Goal: Task Accomplishment & Management: Complete application form

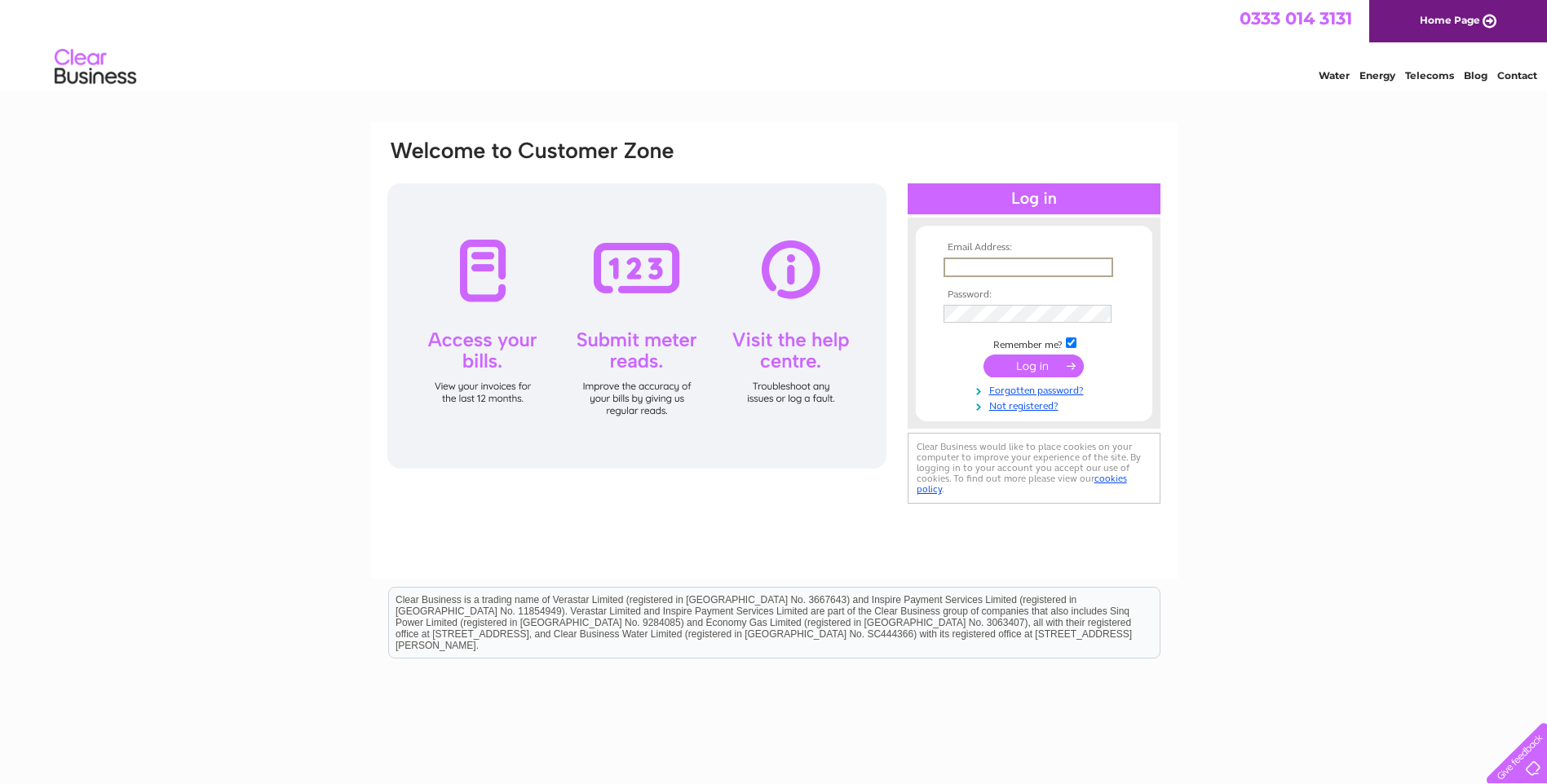
click at [960, 266] on input "text" at bounding box center [1029, 267] width 170 height 20
type input "[EMAIL_ADDRESS][DOMAIN_NAME]"
click at [991, 389] on link "Forgotten password?" at bounding box center [1036, 389] width 185 height 15
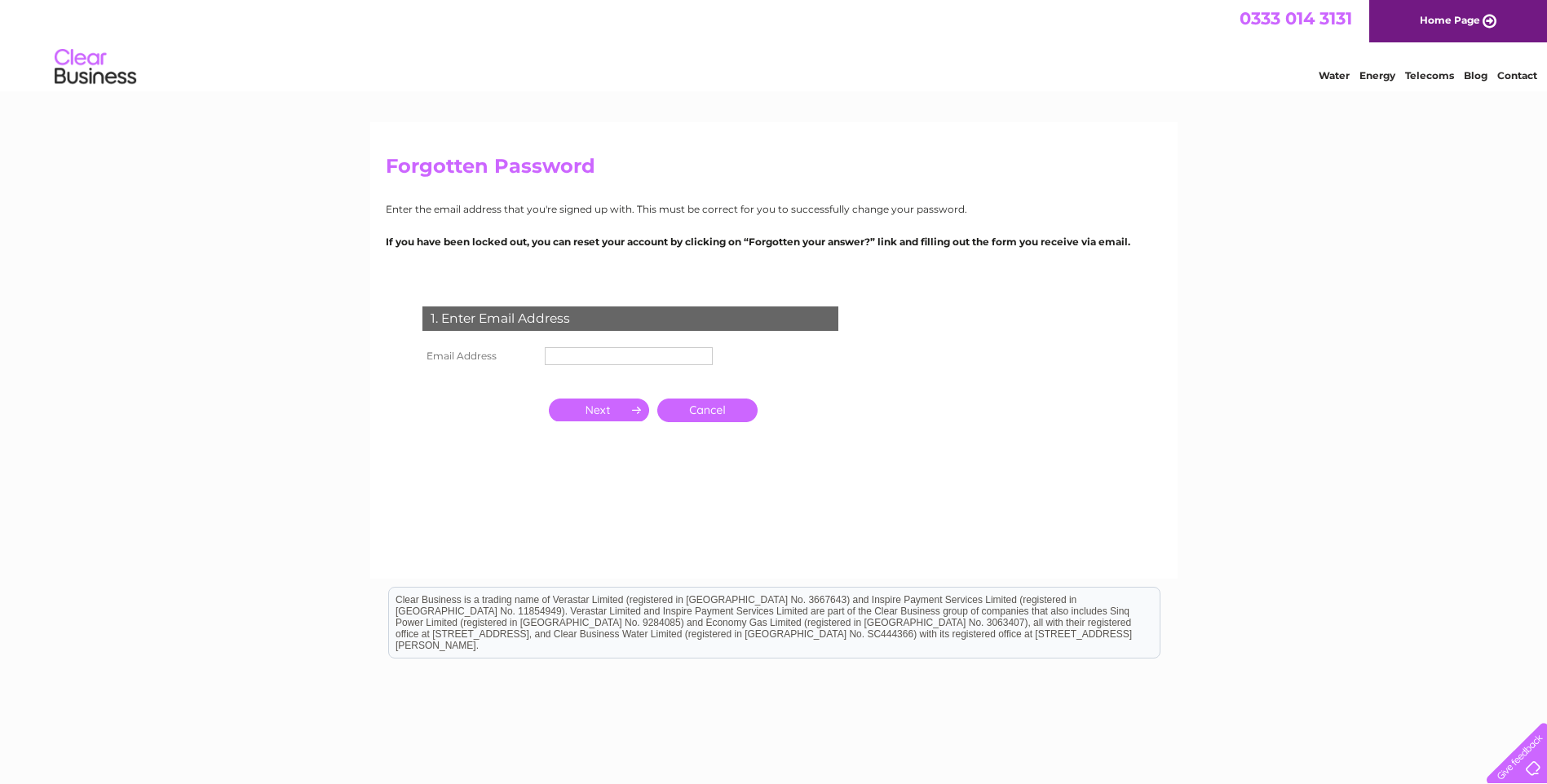
click at [552, 354] on input "text" at bounding box center [629, 356] width 168 height 18
type input "mark@darling.co.uk"
click at [569, 410] on input "button" at bounding box center [598, 412] width 100 height 23
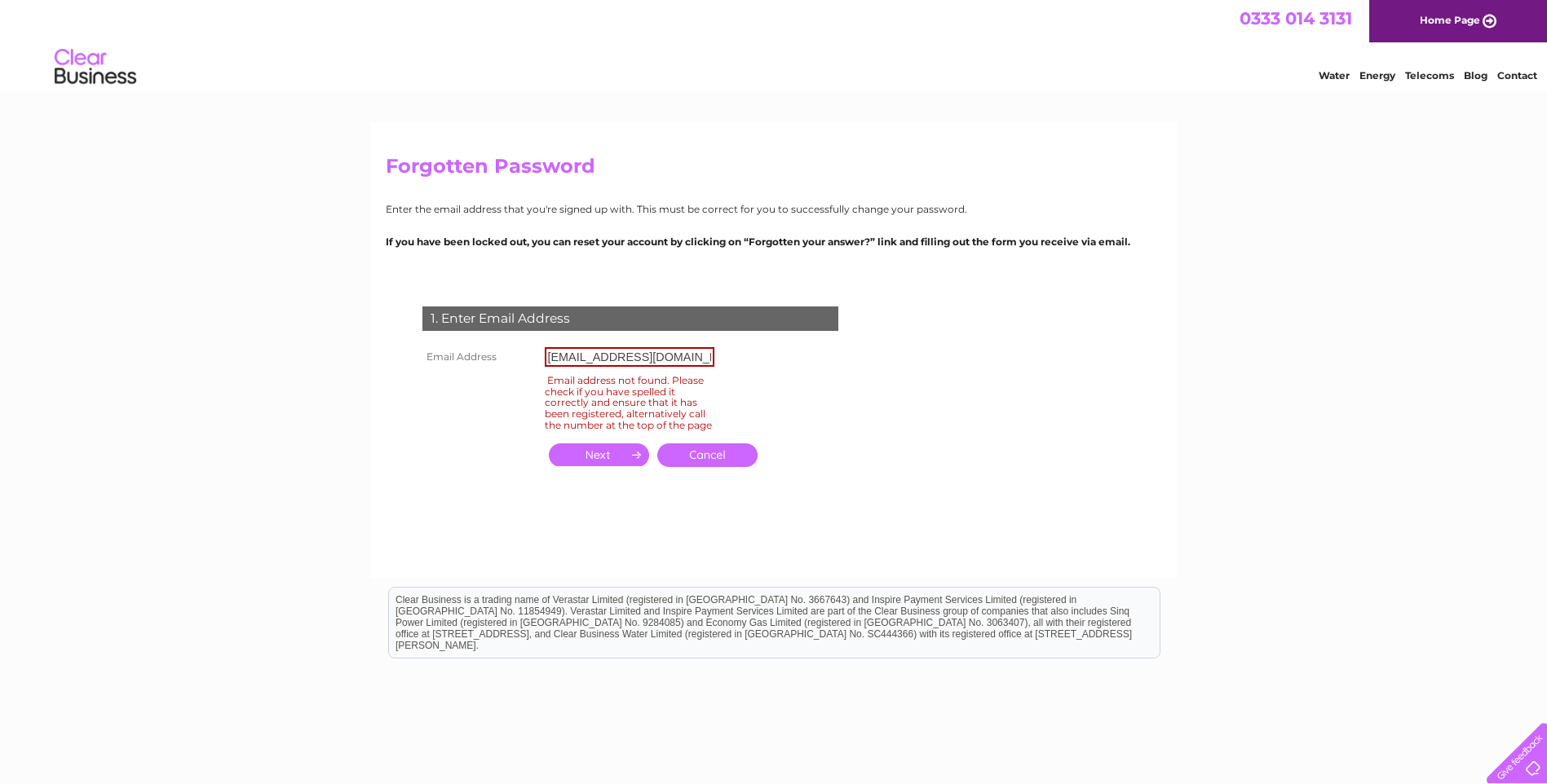
drag, startPoint x: 723, startPoint y: 465, endPoint x: 714, endPoint y: 464, distance: 9.1
click at [723, 465] on link "Cancel" at bounding box center [707, 455] width 100 height 24
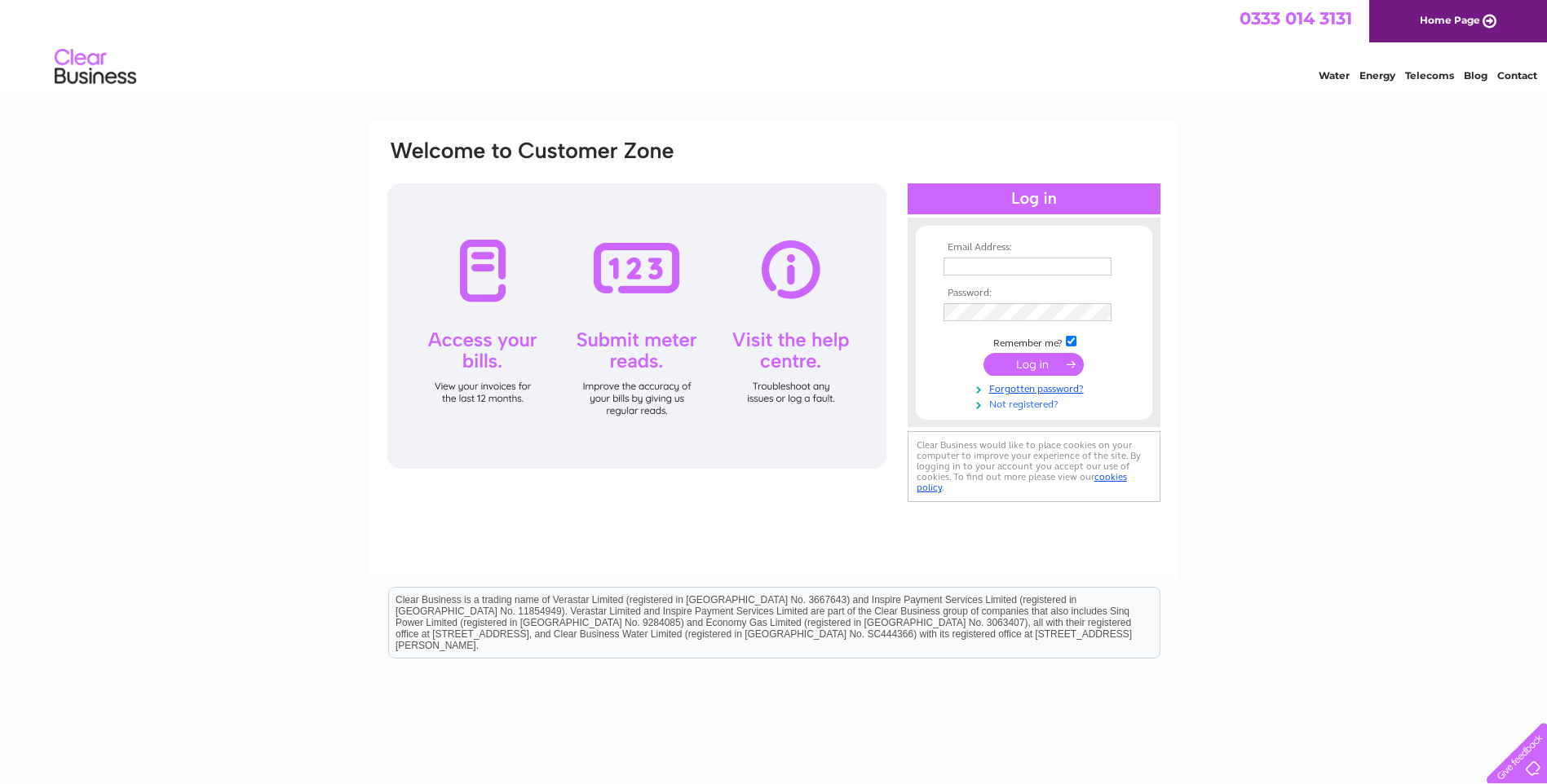
click at [1017, 398] on link "Not registered?" at bounding box center [1036, 402] width 185 height 15
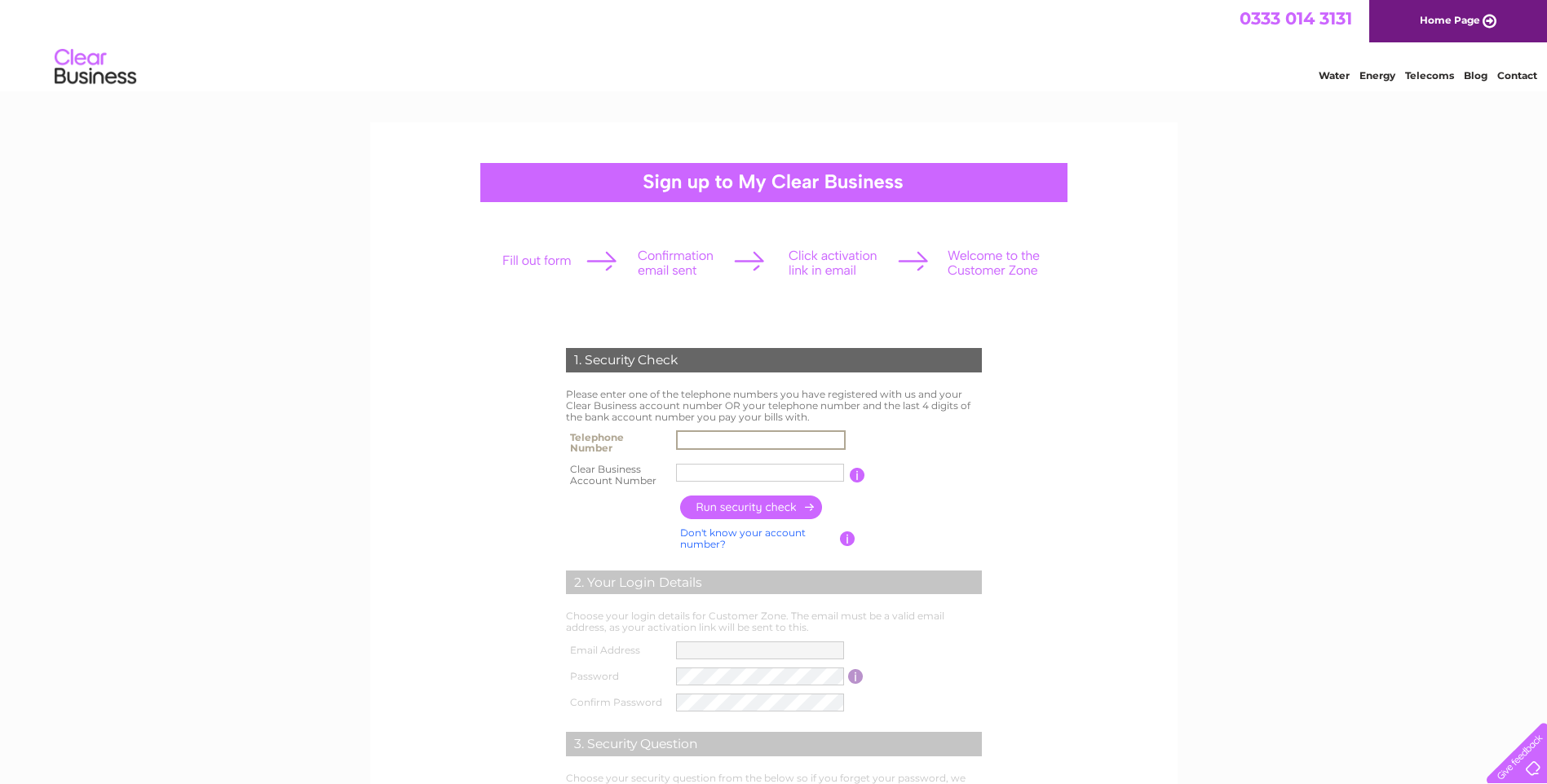
click at [746, 440] on input "text" at bounding box center [761, 440] width 170 height 20
type input "07761823664"
click at [737, 473] on input "text" at bounding box center [760, 472] width 168 height 18
type input "139132"
click at [725, 503] on input "button" at bounding box center [752, 506] width 143 height 24
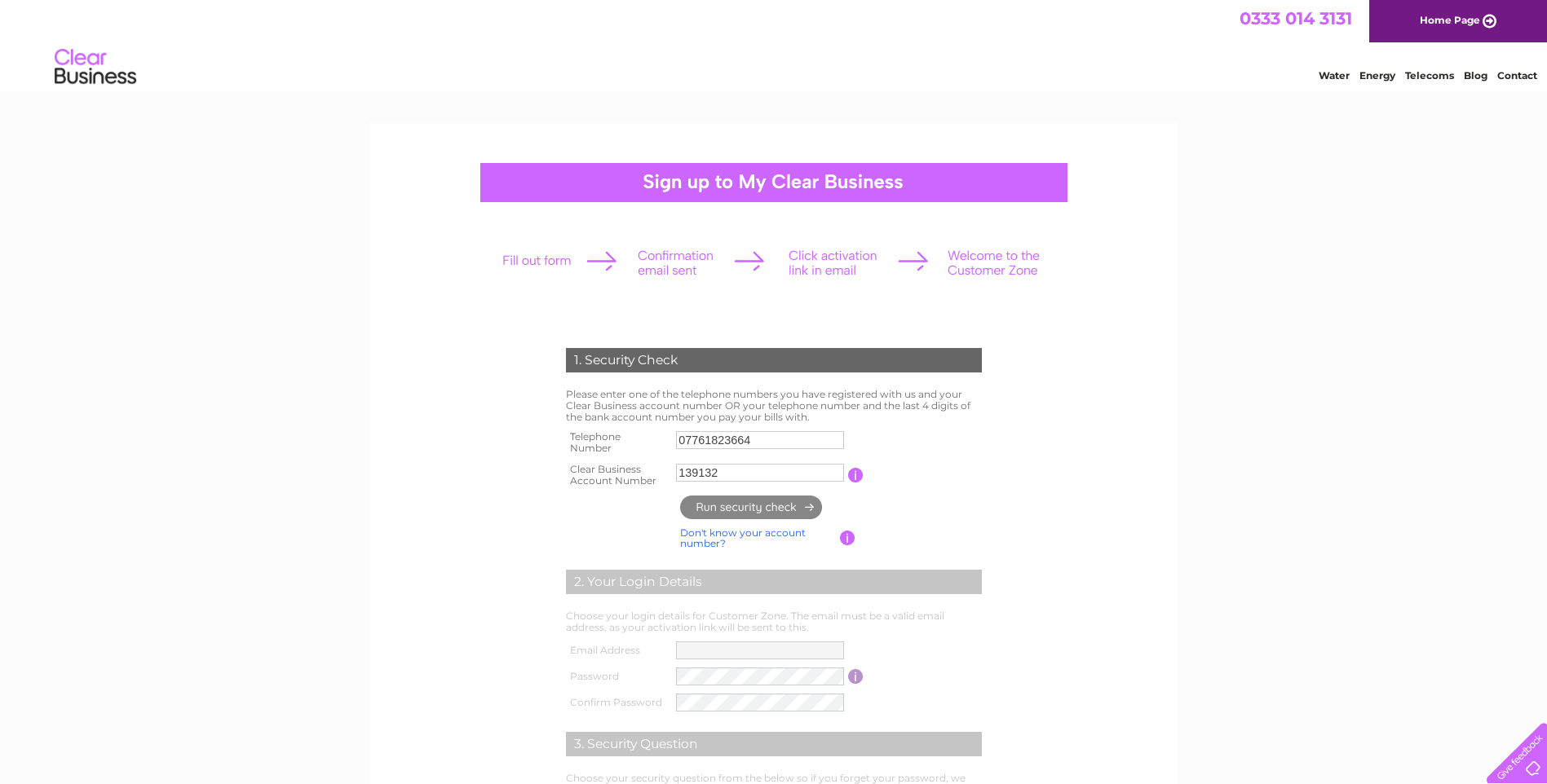
type input "**********"
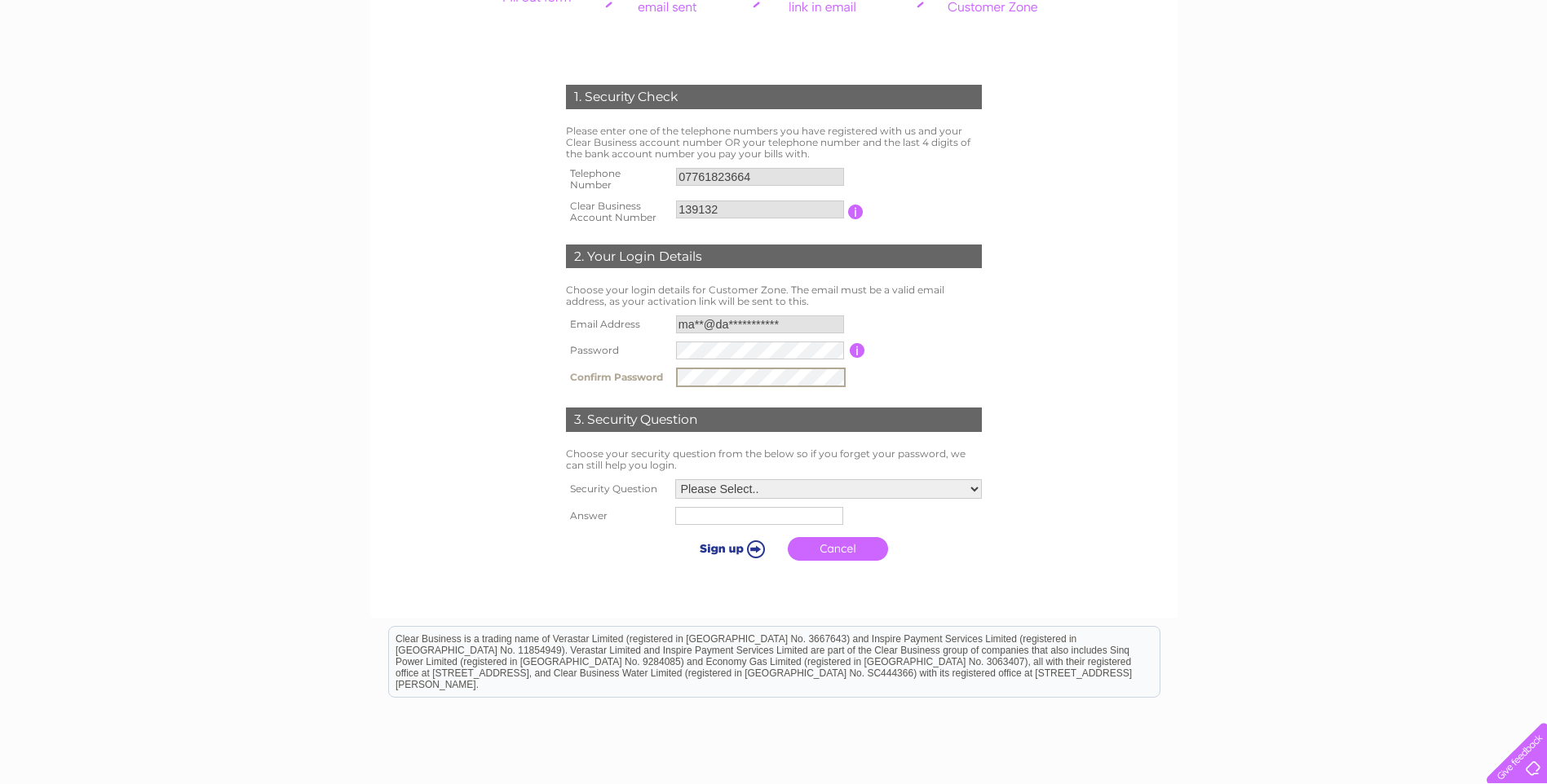
scroll to position [326, 0]
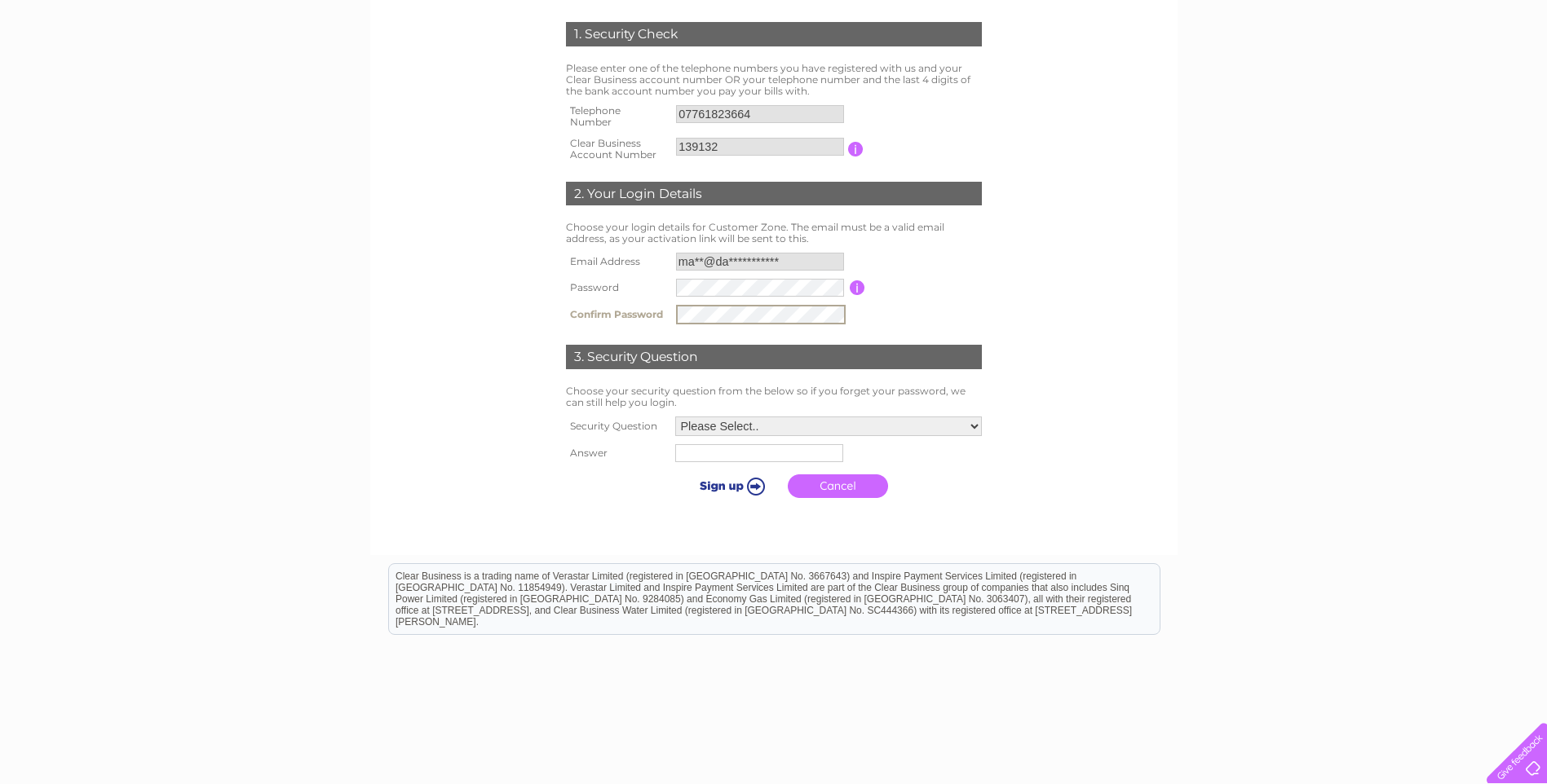
click at [972, 423] on select "Please Select.. In what town or city was your first job? In what town or city d…" at bounding box center [827, 426] width 306 height 20
select select "5"
click at [674, 416] on select "Please Select.. In what town or city was your first job? In what town or city d…" at bounding box center [827, 425] width 308 height 21
click at [720, 458] on input "text" at bounding box center [758, 453] width 168 height 18
click at [755, 451] on input "germicide praire" at bounding box center [760, 452] width 170 height 20
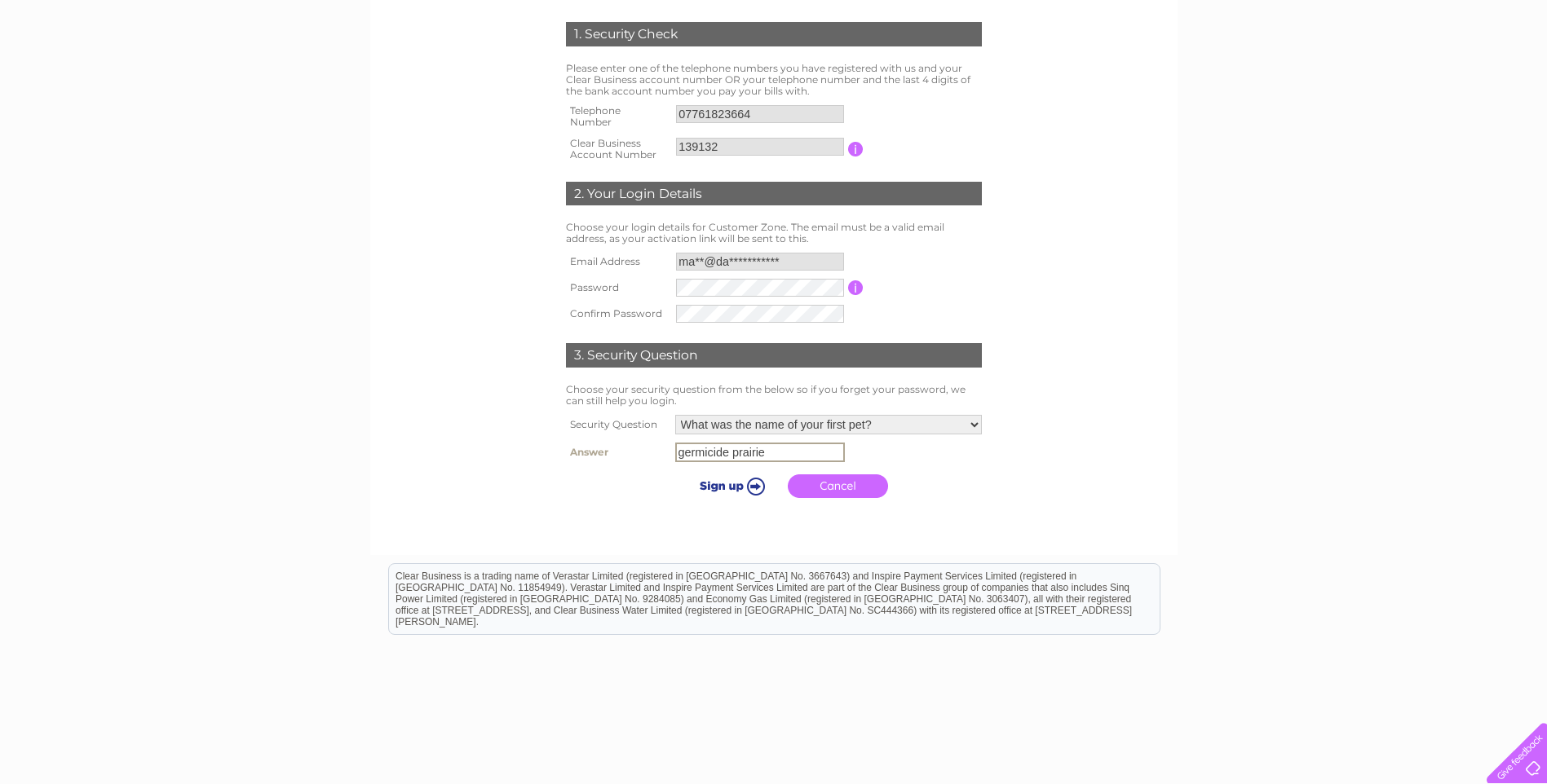
type input "germicide prairie"
click at [714, 482] on input "submit" at bounding box center [729, 485] width 100 height 23
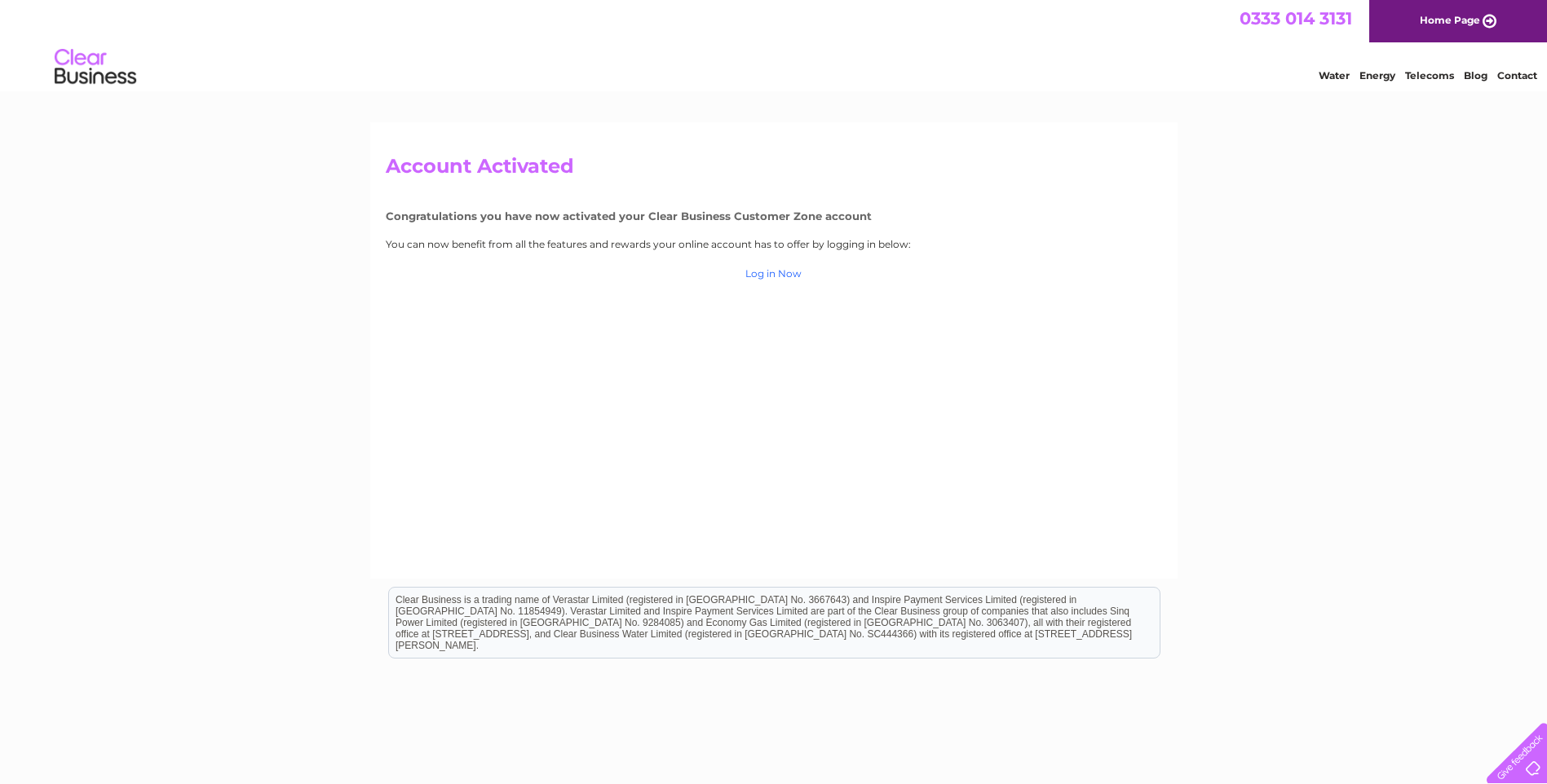
click at [775, 269] on link "Log in Now" at bounding box center [773, 273] width 56 height 12
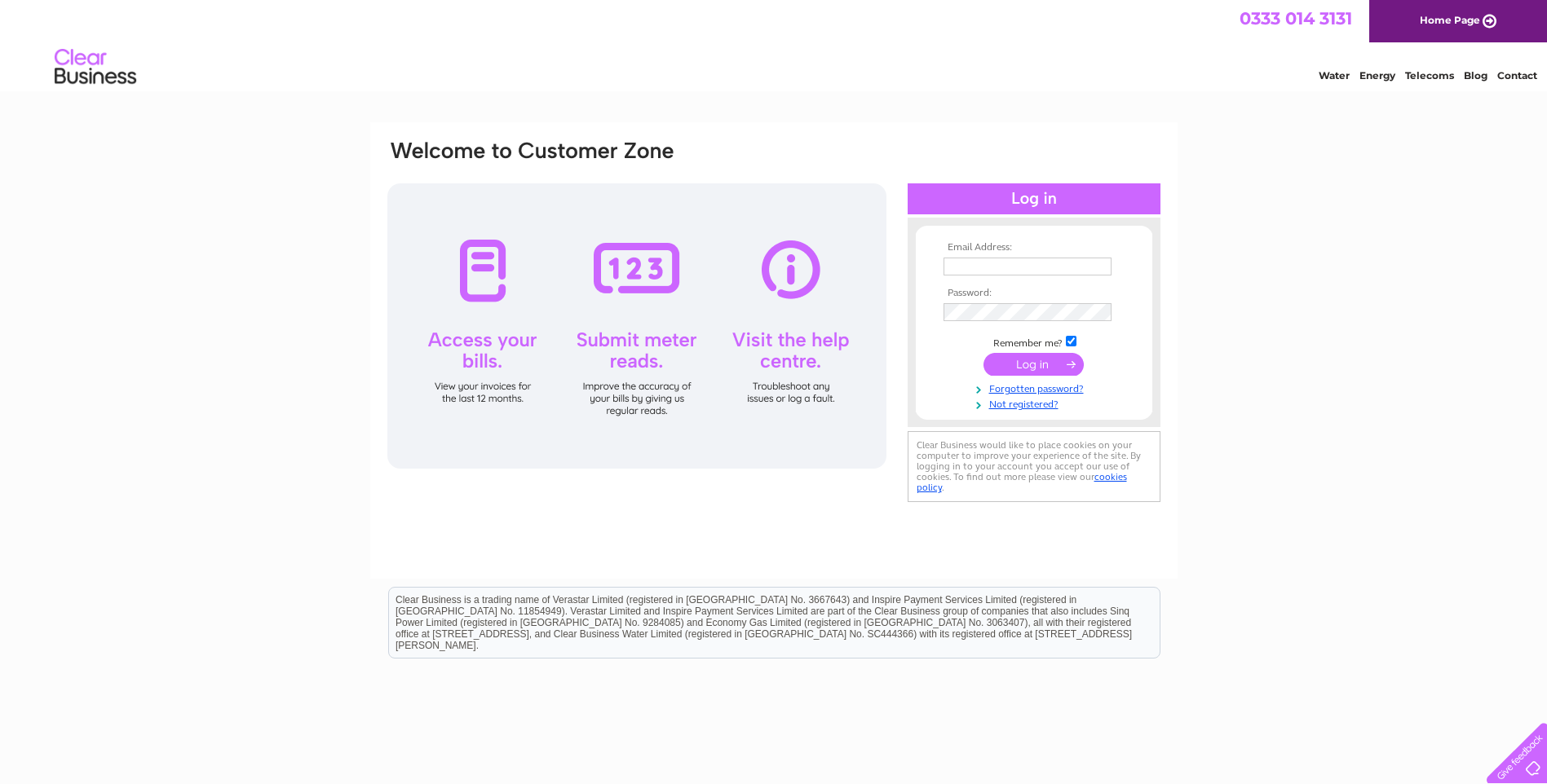
click at [1001, 268] on input "text" at bounding box center [1028, 266] width 168 height 18
type input "mark@darling.co.uk"
click at [1029, 366] on input "submit" at bounding box center [1033, 366] width 100 height 23
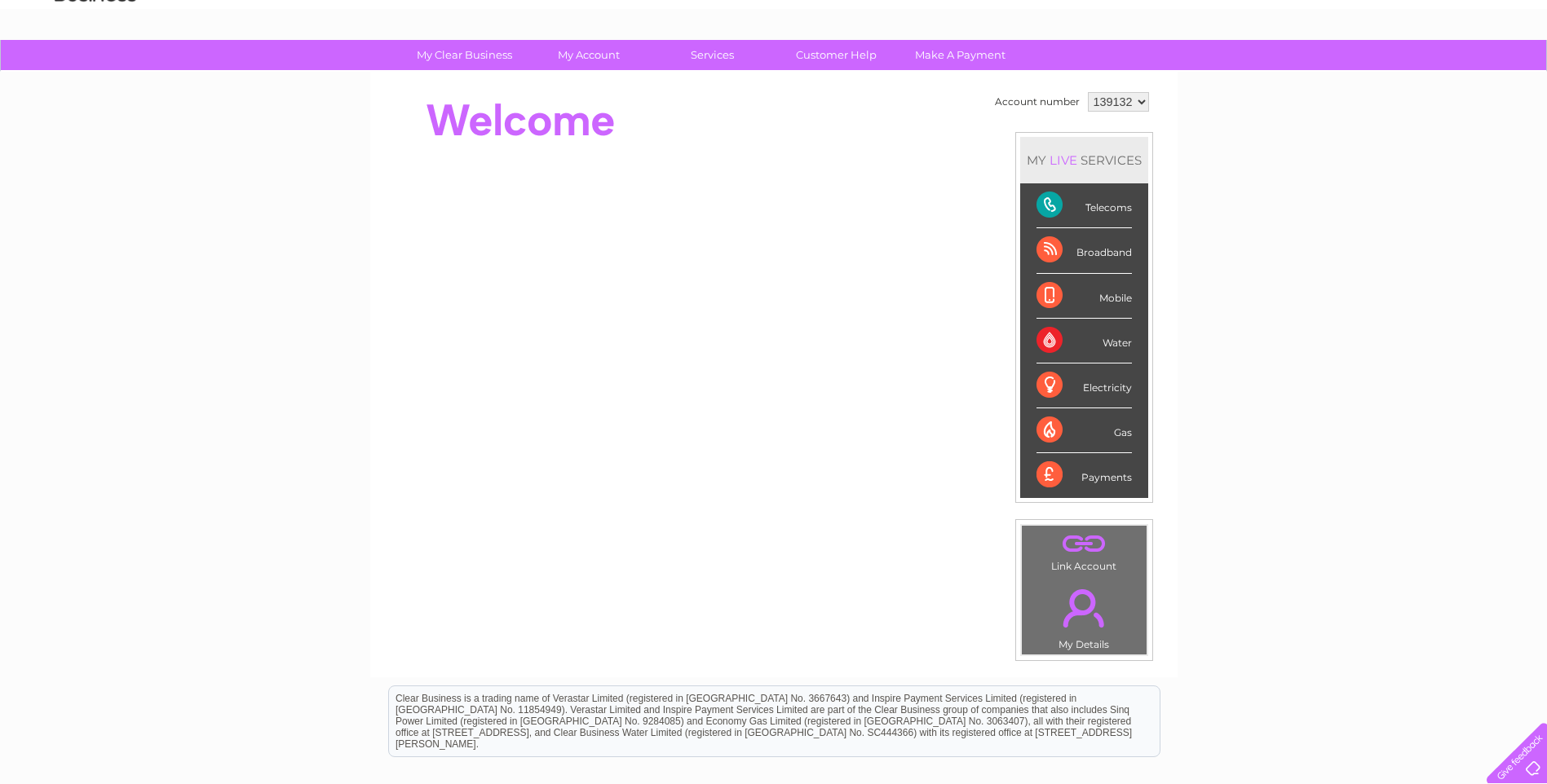
scroll to position [81, 0]
click at [1084, 211] on div "Telecoms" at bounding box center [1084, 206] width 95 height 45
click at [1043, 203] on div "Telecoms" at bounding box center [1084, 206] width 95 height 45
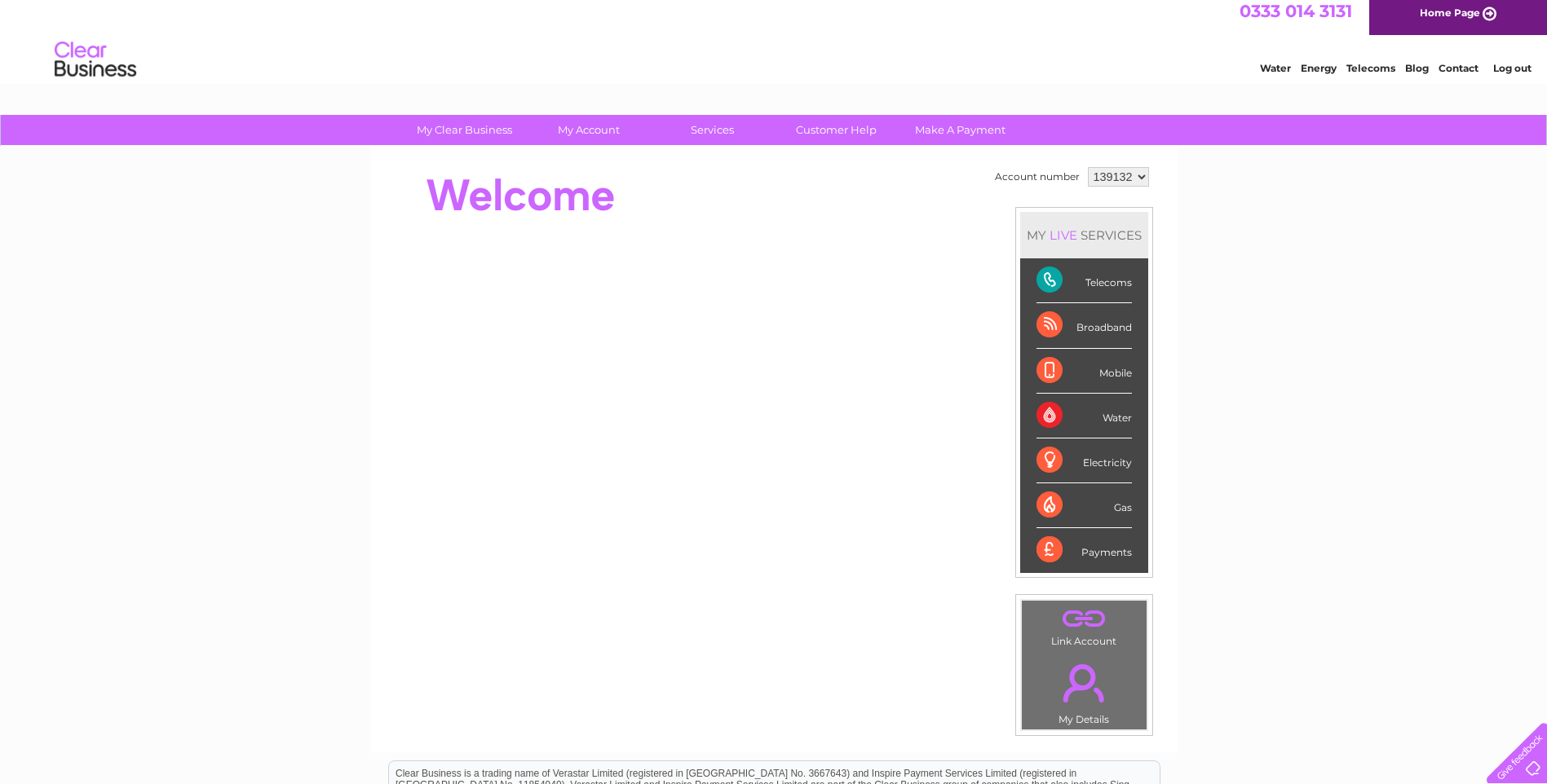
scroll to position [0, 0]
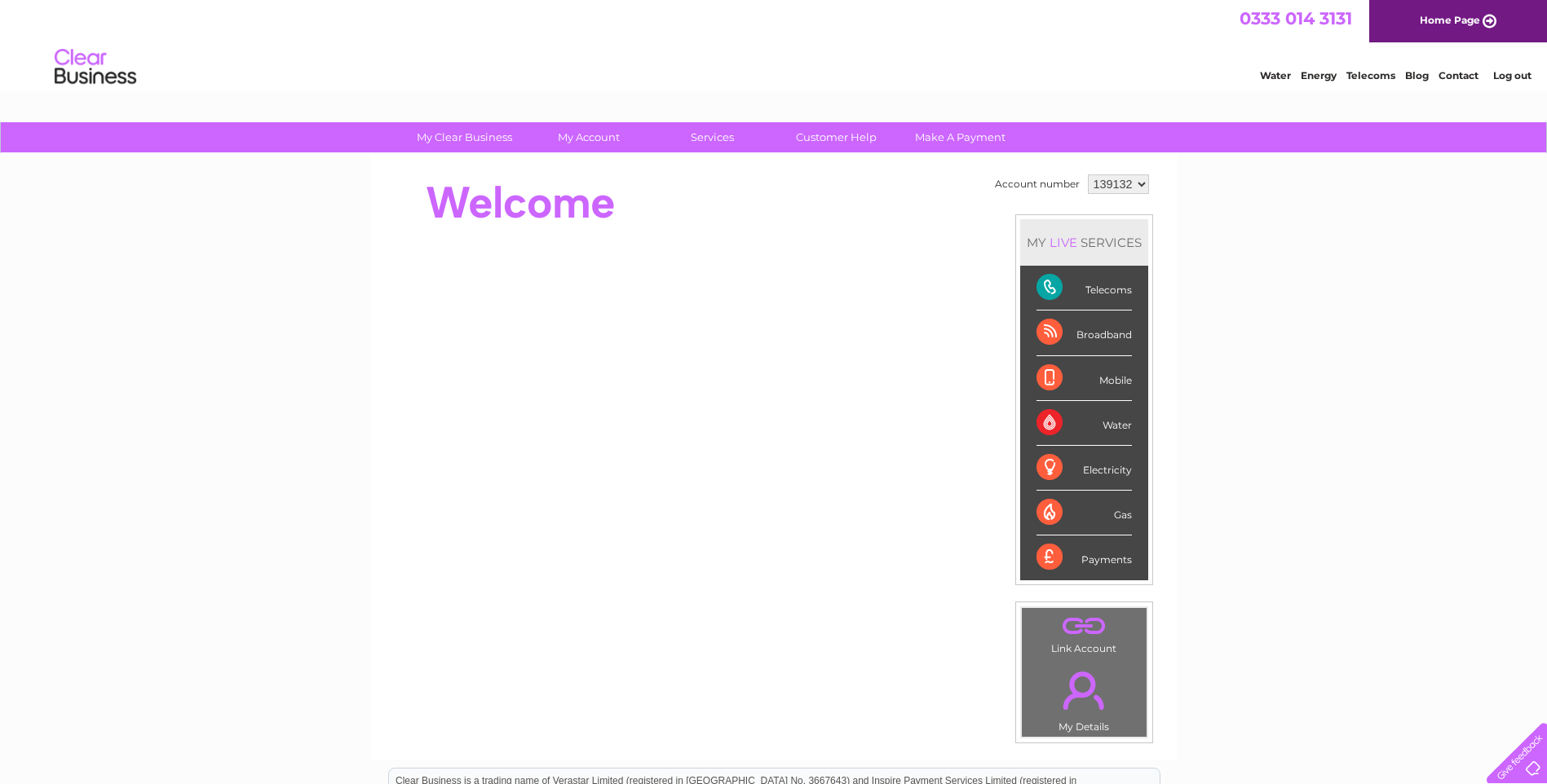
click at [1049, 285] on div "Telecoms" at bounding box center [1084, 288] width 95 height 45
click at [1048, 287] on div "Telecoms" at bounding box center [1084, 288] width 95 height 45
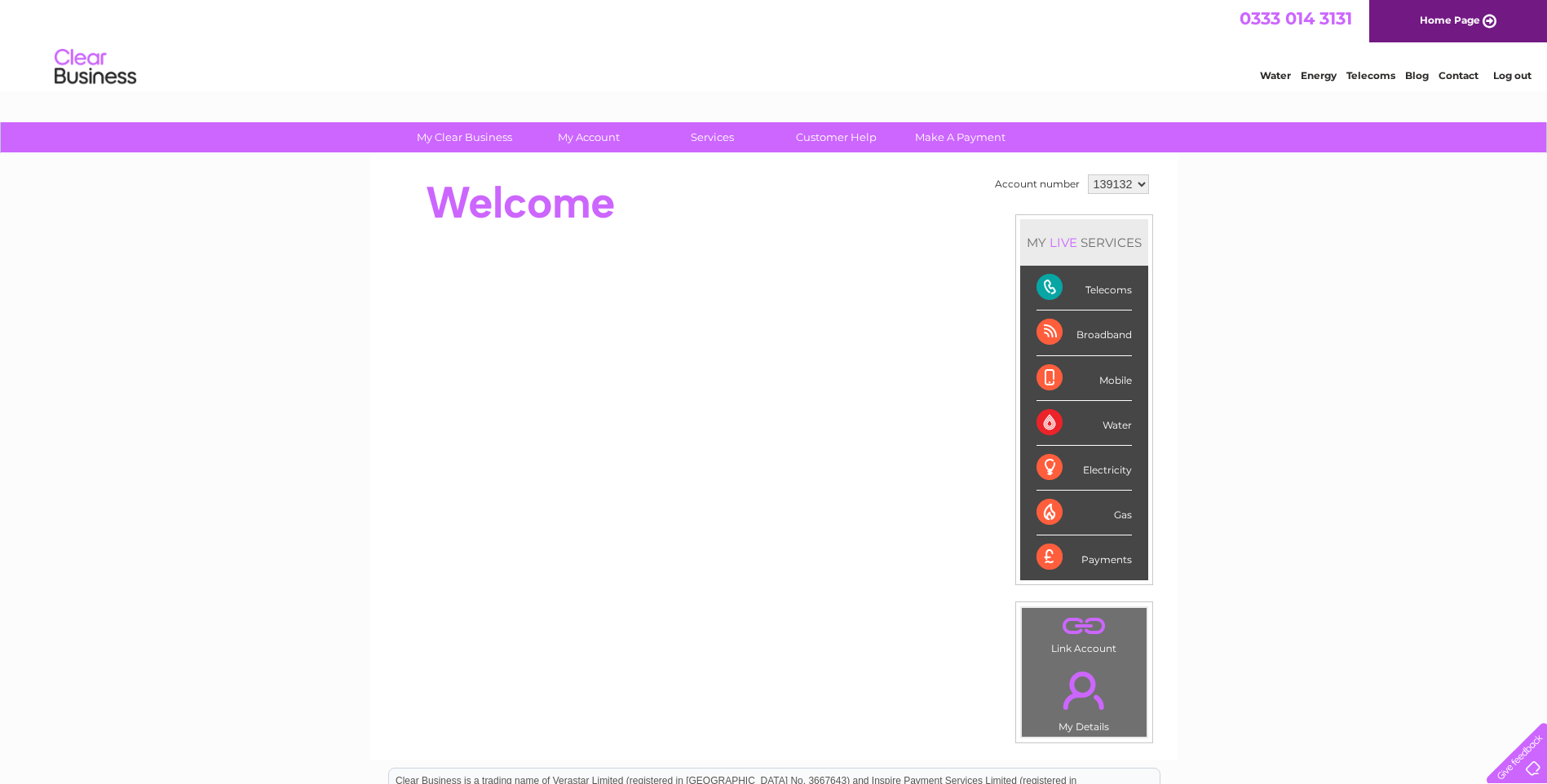
click at [1048, 287] on div "Telecoms" at bounding box center [1084, 288] width 95 height 45
drag, startPoint x: 1048, startPoint y: 287, endPoint x: 1241, endPoint y: 308, distance: 194.1
click at [1241, 308] on div "My Clear Business Login Details My Details My Preferences Link Account My Accou…" at bounding box center [773, 580] width 1547 height 916
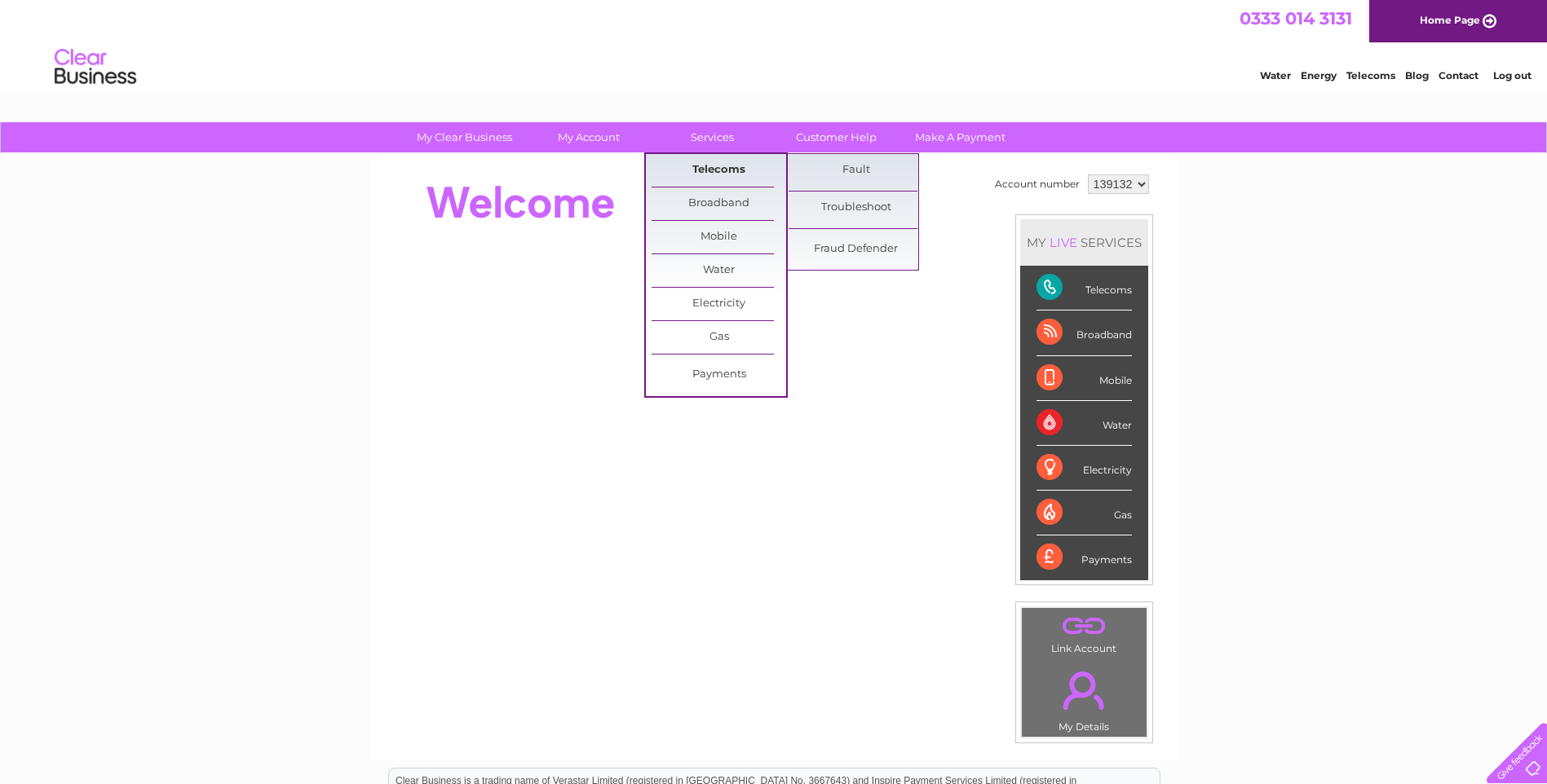
click at [708, 164] on link "Telecoms" at bounding box center [719, 170] width 135 height 32
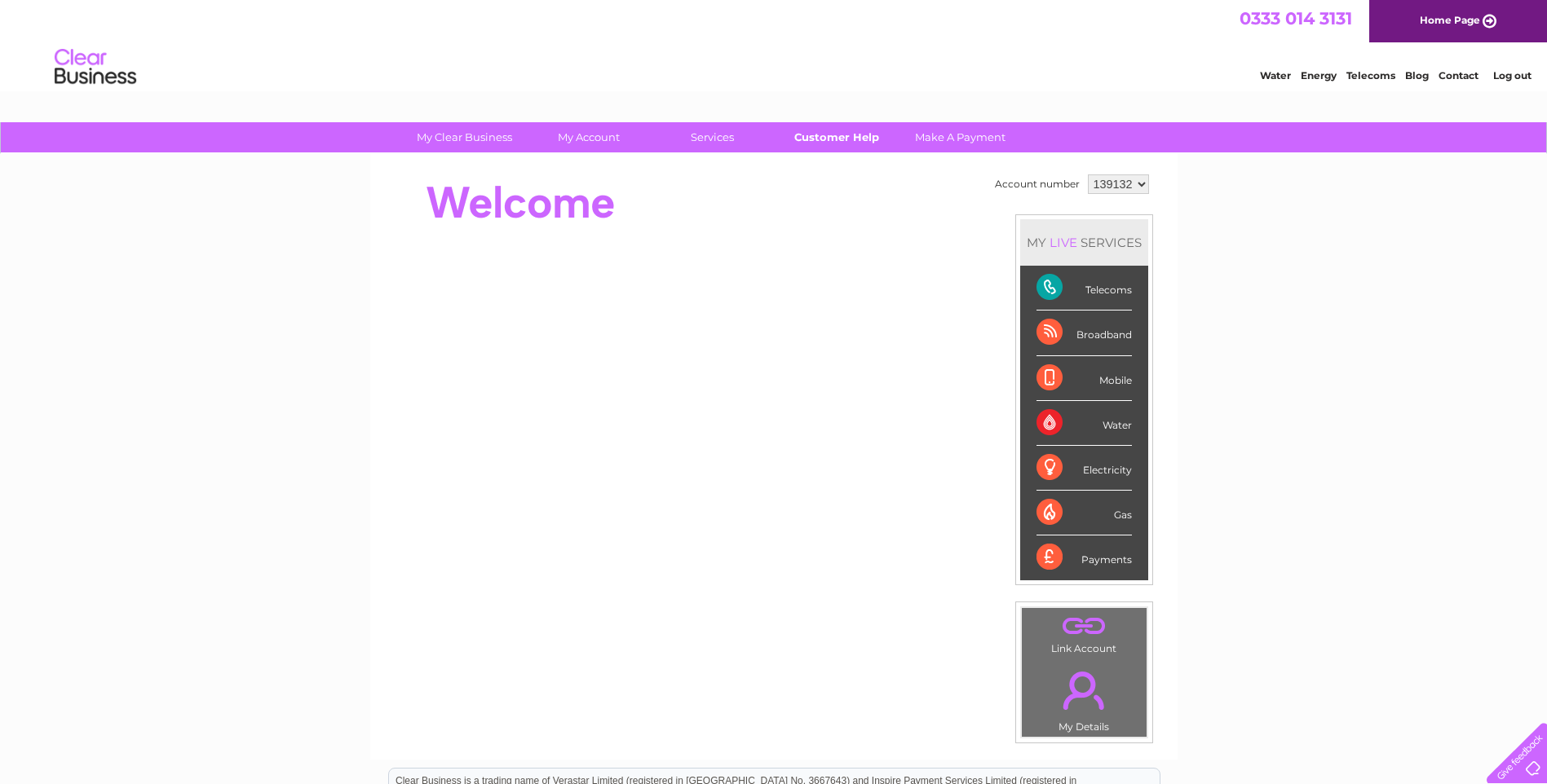
click at [842, 132] on link "Customer Help" at bounding box center [836, 137] width 135 height 31
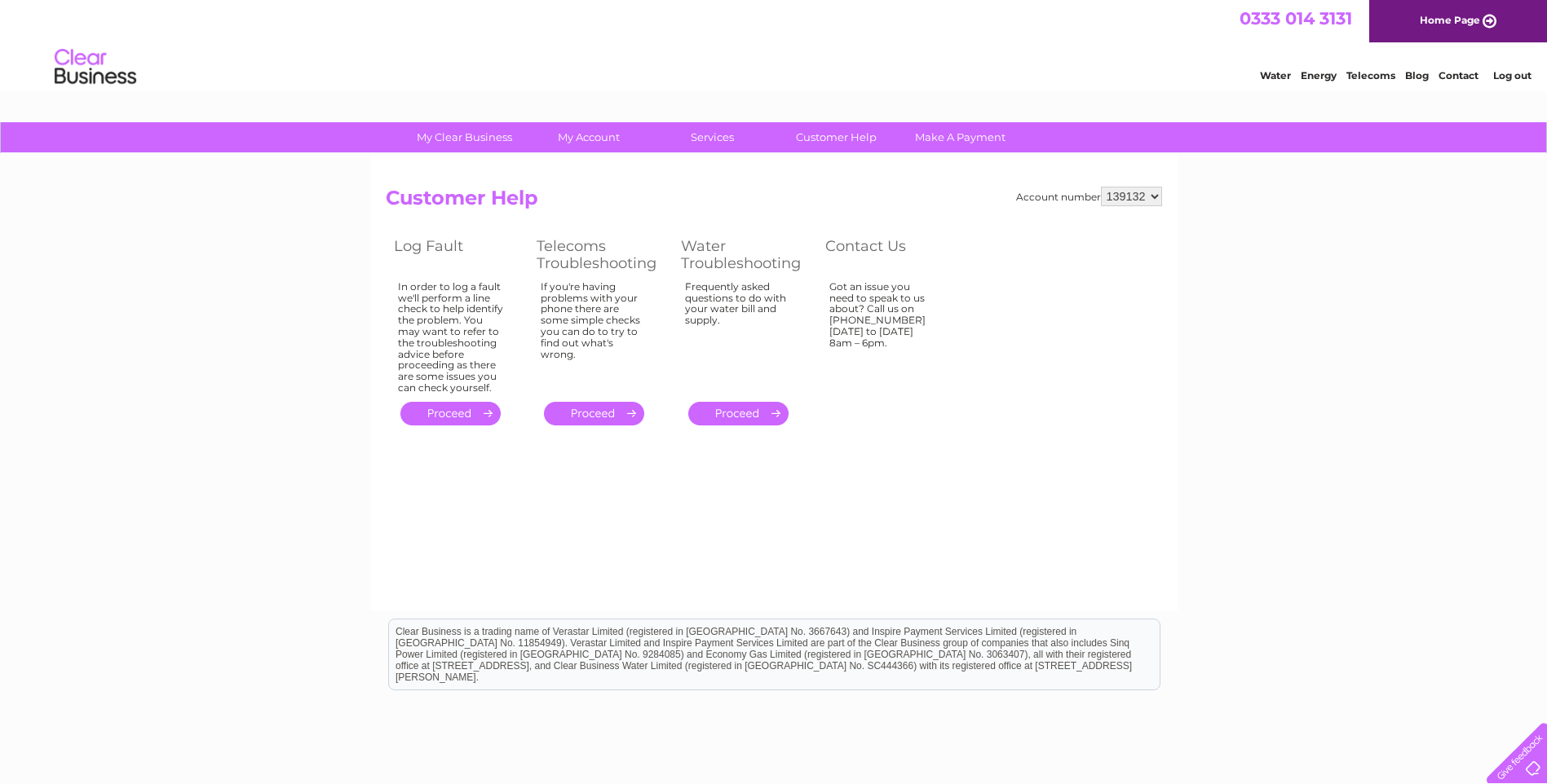
click at [1509, 76] on link "Log out" at bounding box center [1512, 75] width 38 height 12
